Goal: Complete application form

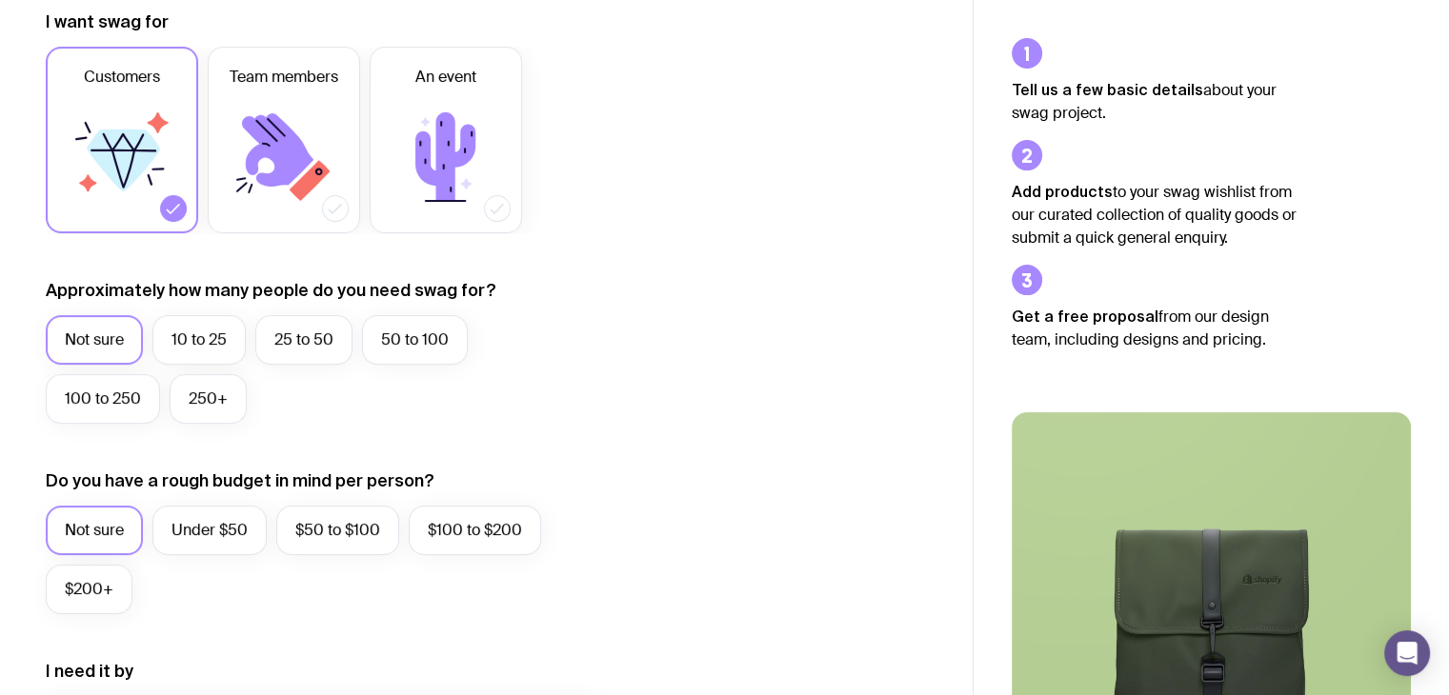
scroll to position [311, 0]
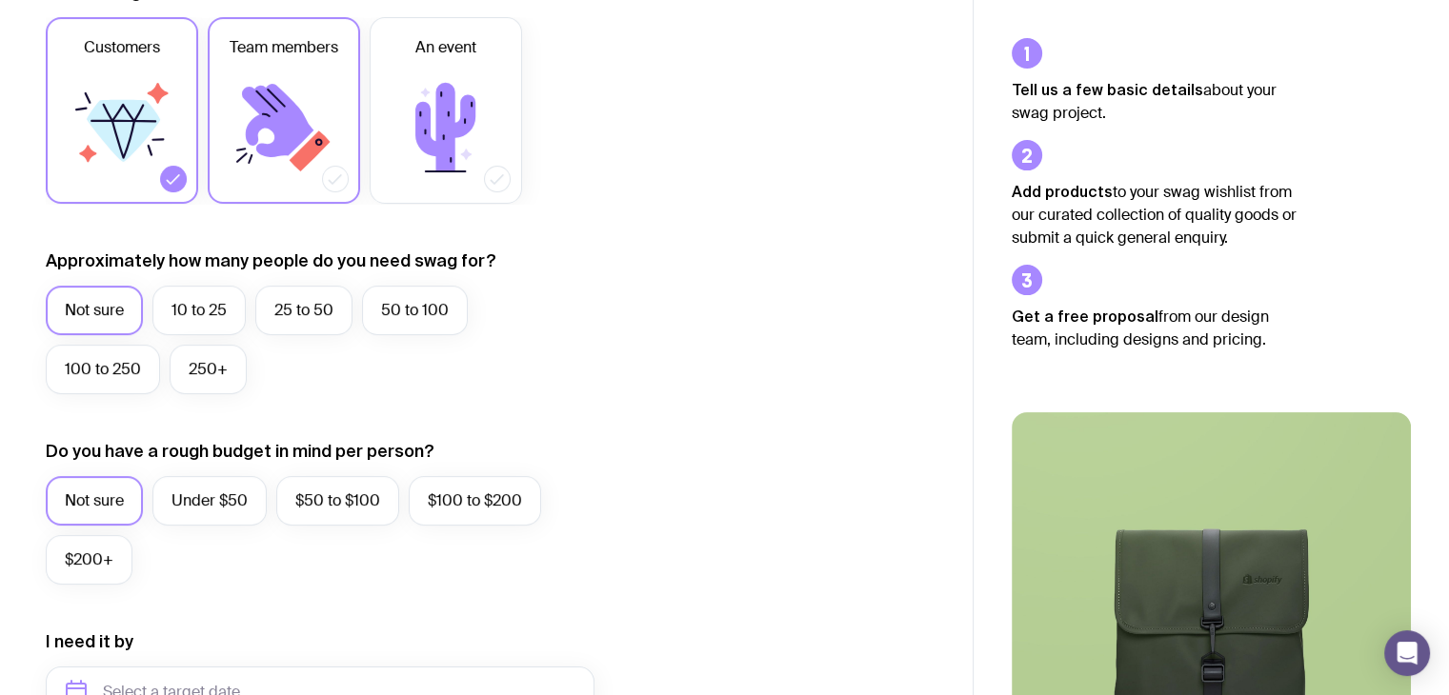
click at [343, 160] on label "Team members" at bounding box center [284, 110] width 152 height 187
click at [0, 0] on input "Team members" at bounding box center [0, 0] width 0 height 0
click at [183, 176] on div at bounding box center [173, 179] width 27 height 27
click at [0, 0] on input "Customers" at bounding box center [0, 0] width 0 height 0
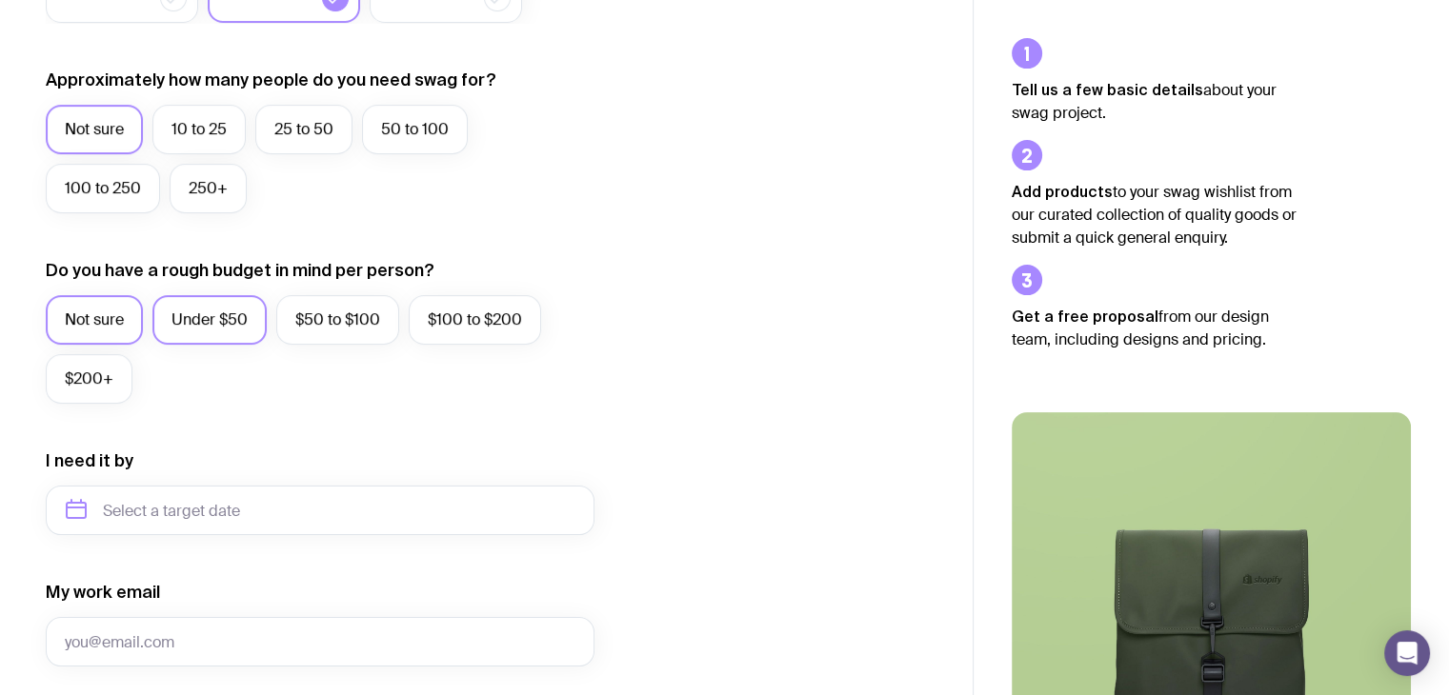
scroll to position [512, 0]
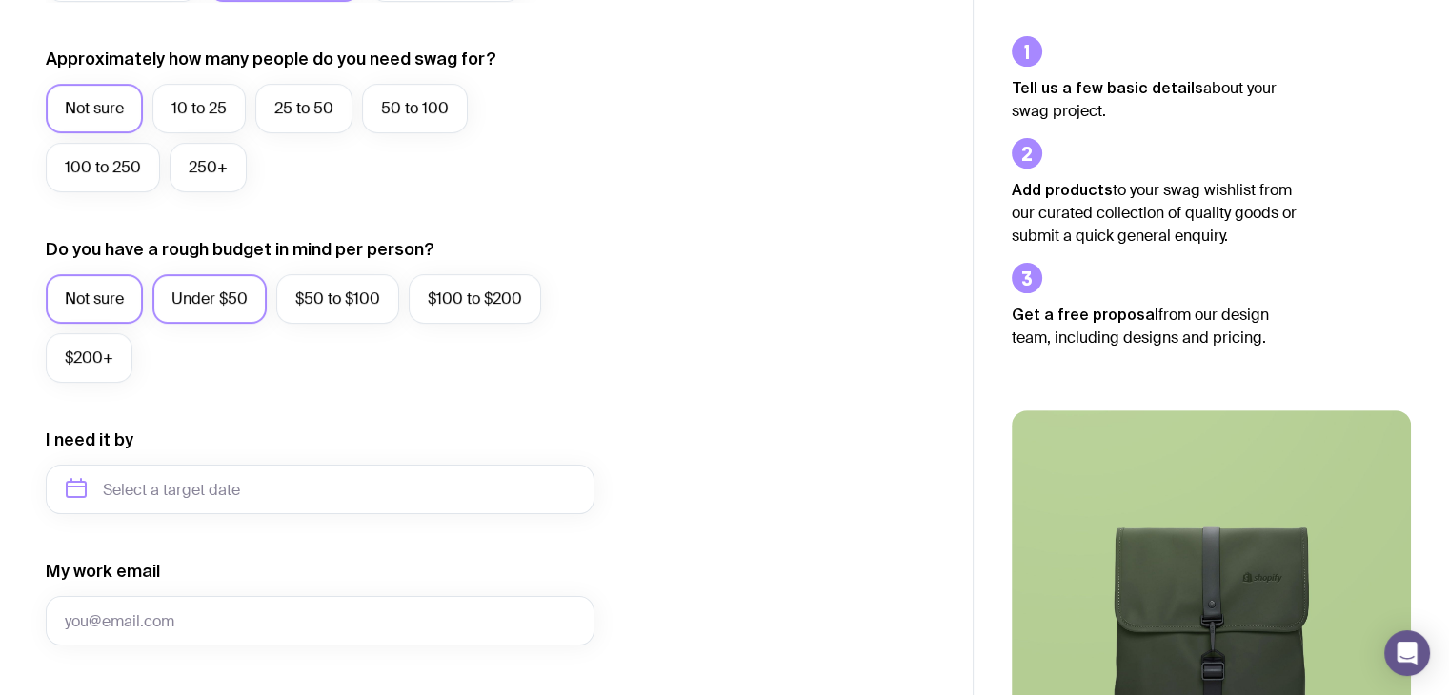
click at [219, 306] on label "Under $50" at bounding box center [209, 299] width 114 height 50
click at [0, 0] on input "Under $50" at bounding box center [0, 0] width 0 height 0
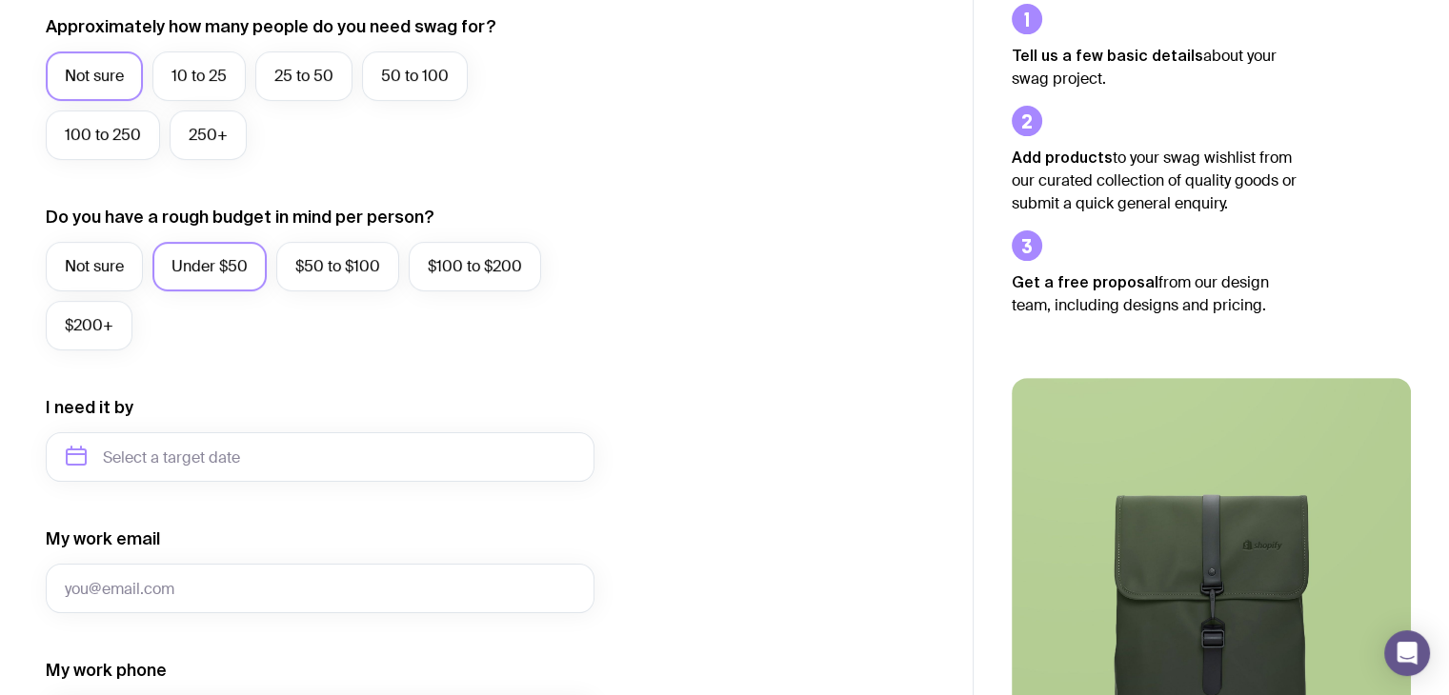
scroll to position [547, 0]
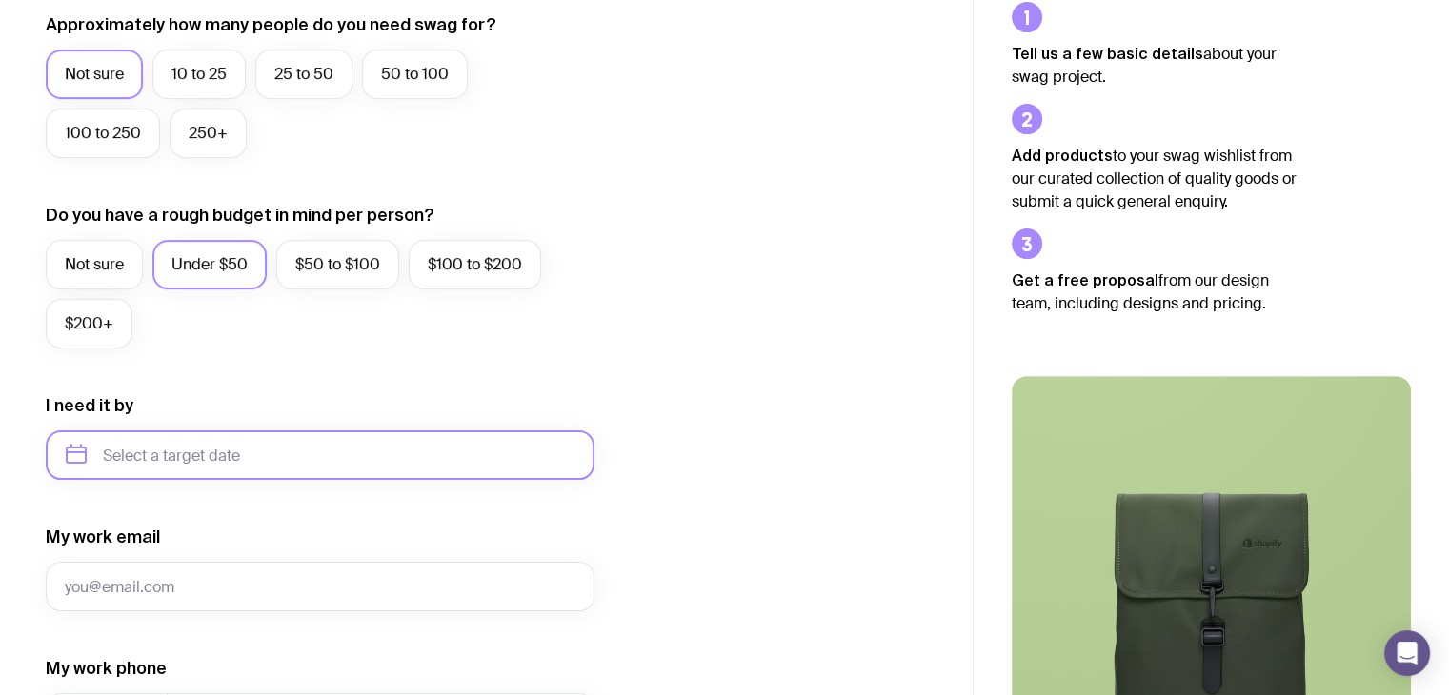
click at [270, 463] on input "text" at bounding box center [320, 456] width 549 height 50
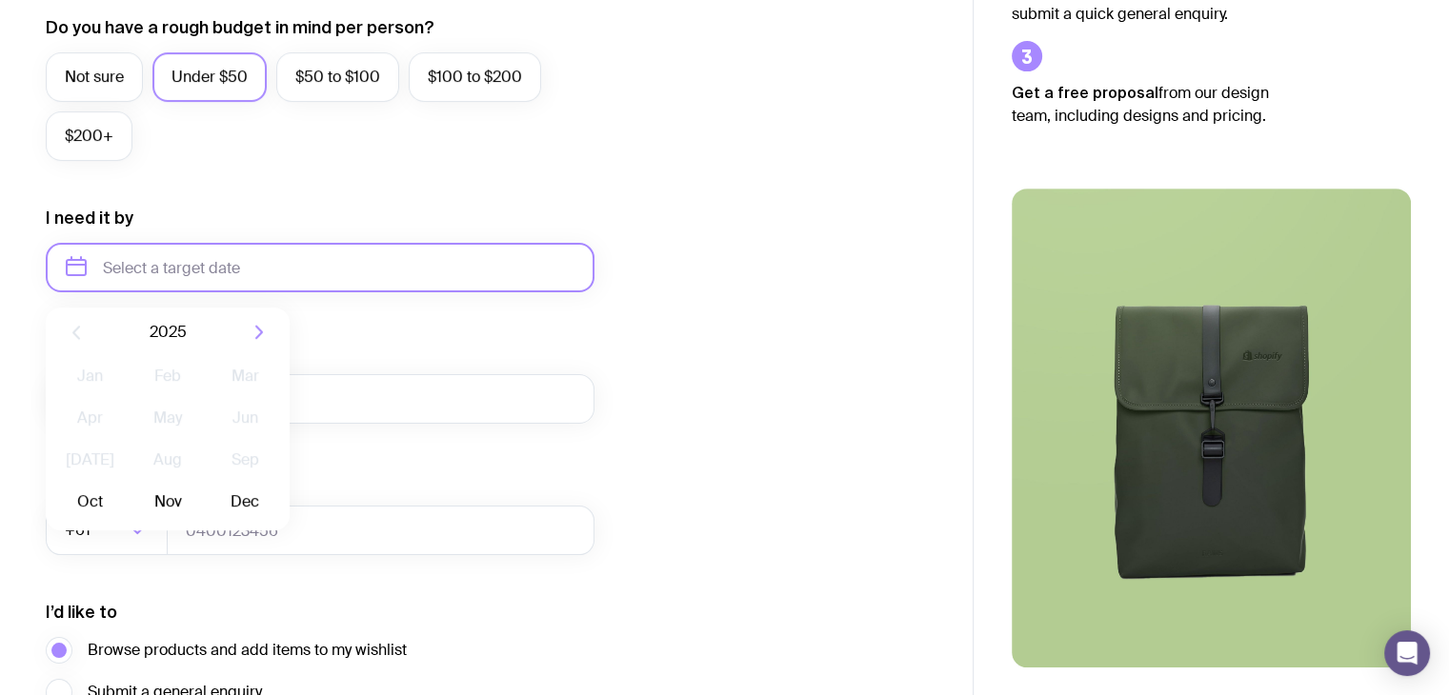
scroll to position [735, 0]
click at [342, 338] on div "My work email" at bounding box center [320, 380] width 549 height 86
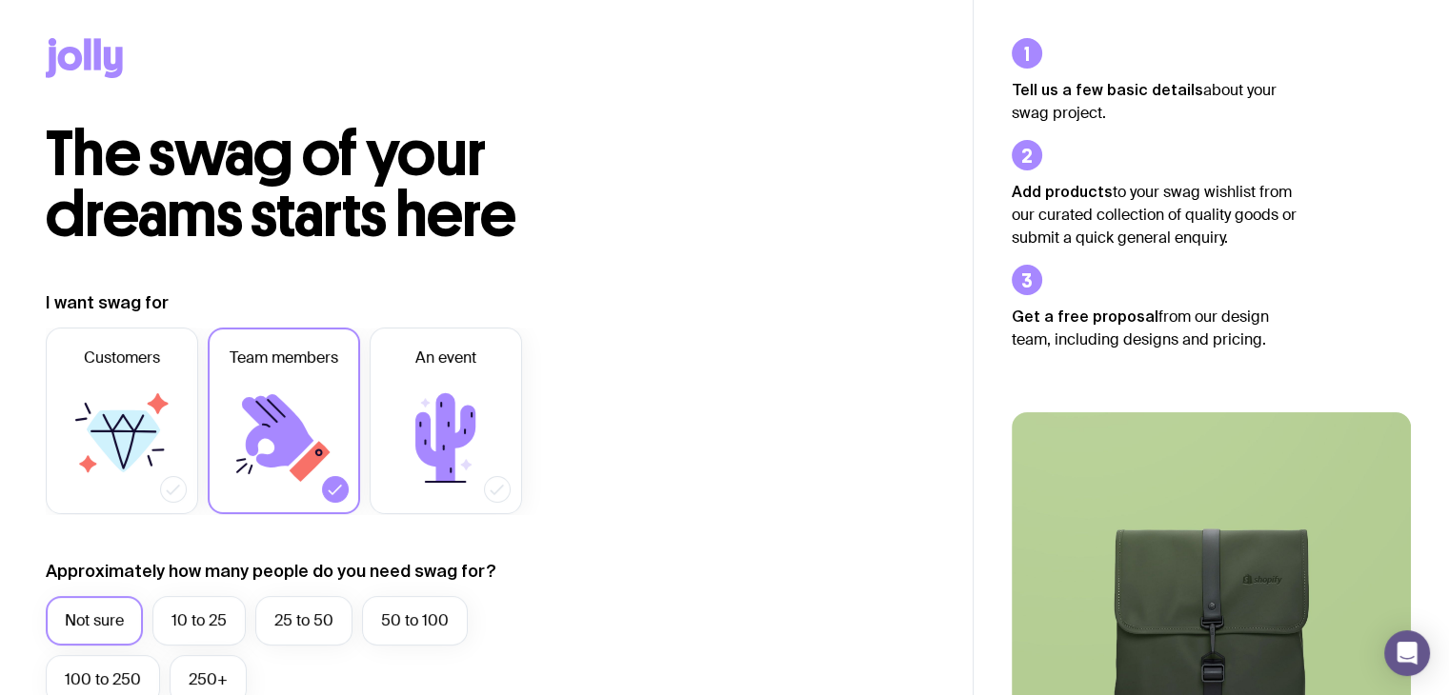
scroll to position [0, 0]
